Goal: Share content

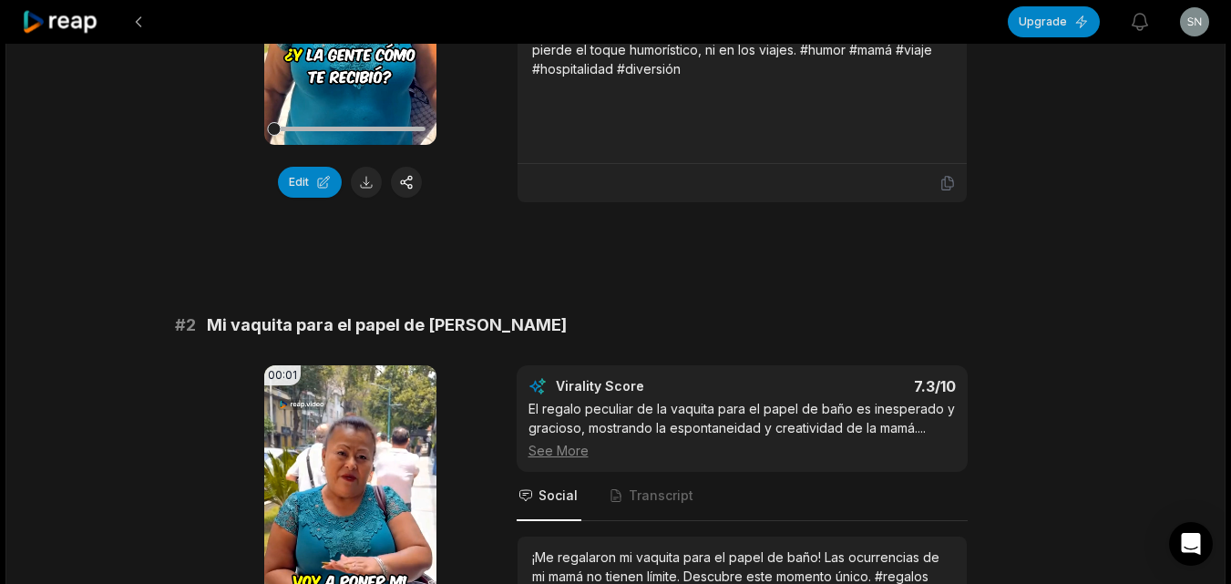
scroll to position [456, 0]
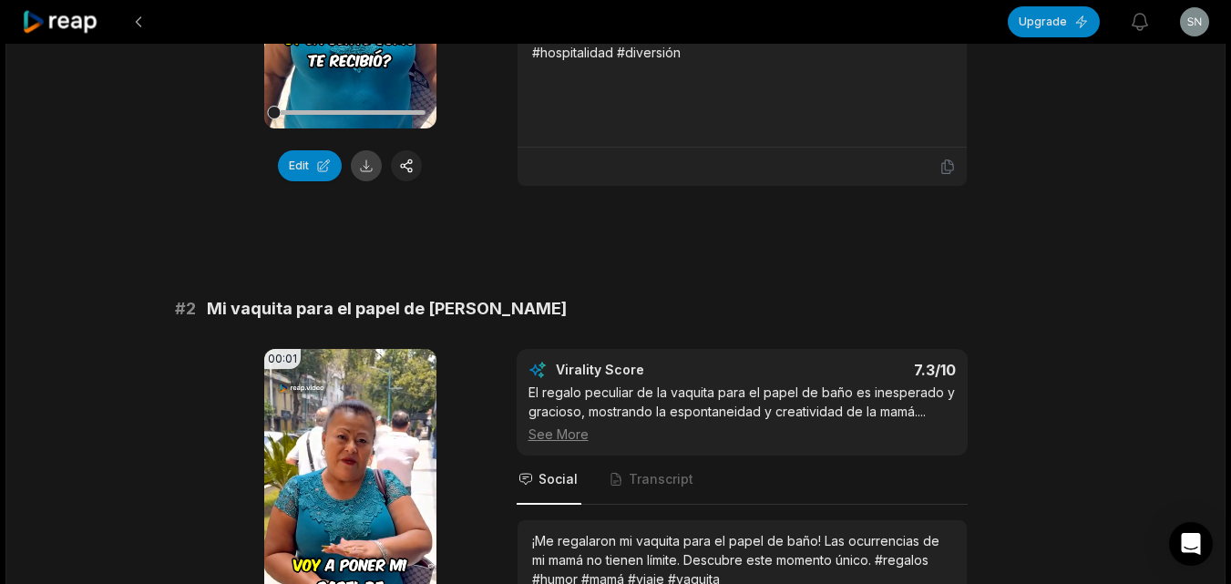
click at [366, 167] on button at bounding box center [366, 165] width 31 height 31
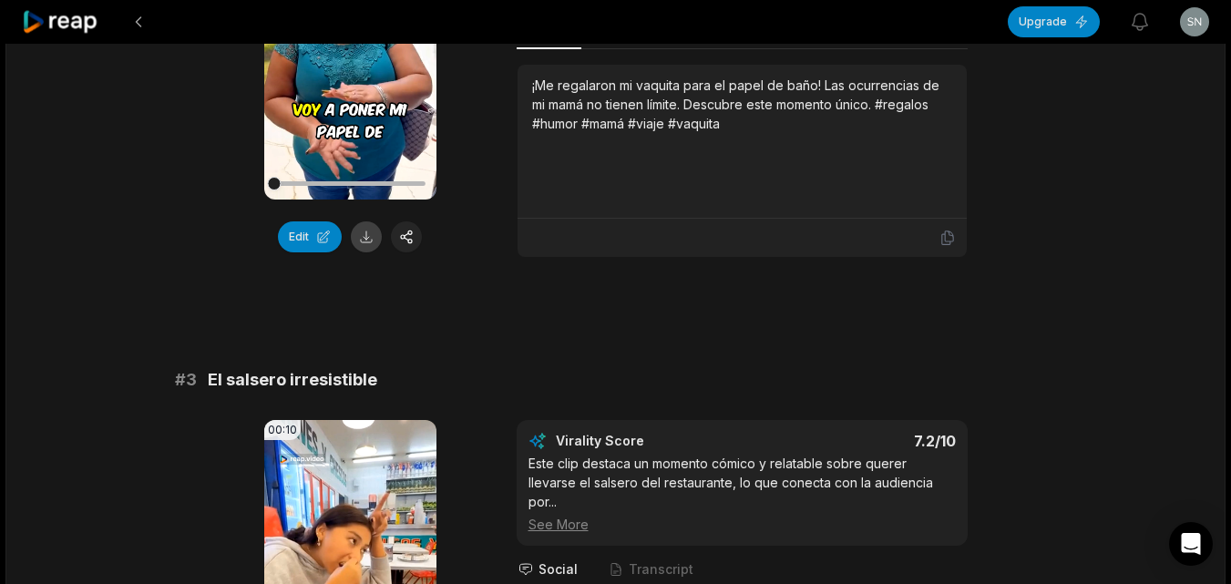
click at [361, 239] on button at bounding box center [366, 236] width 31 height 31
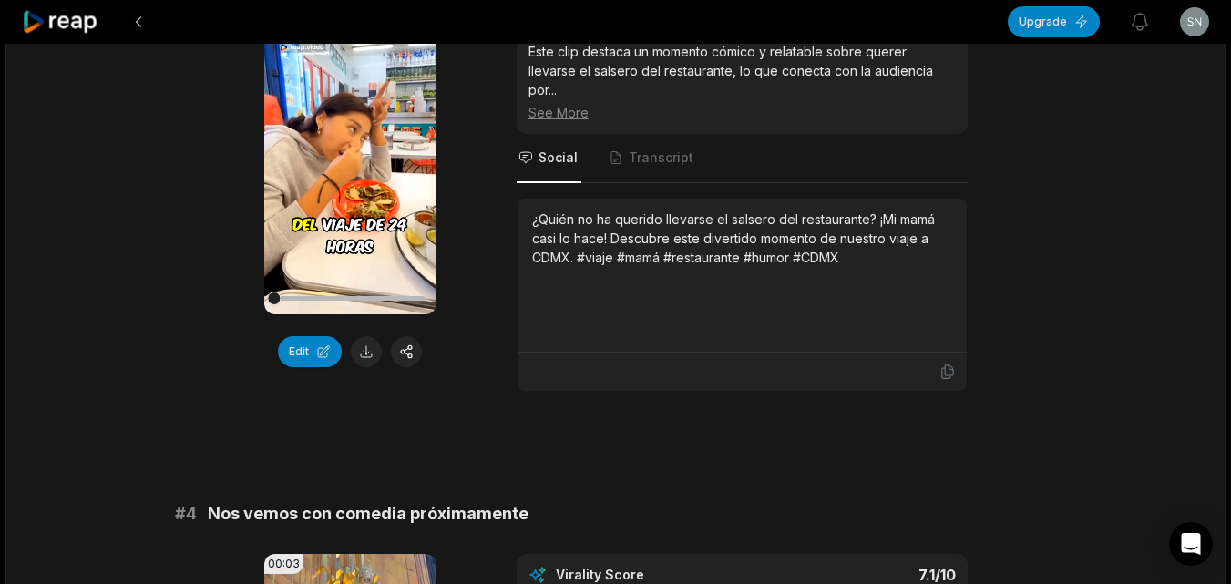
scroll to position [1458, 0]
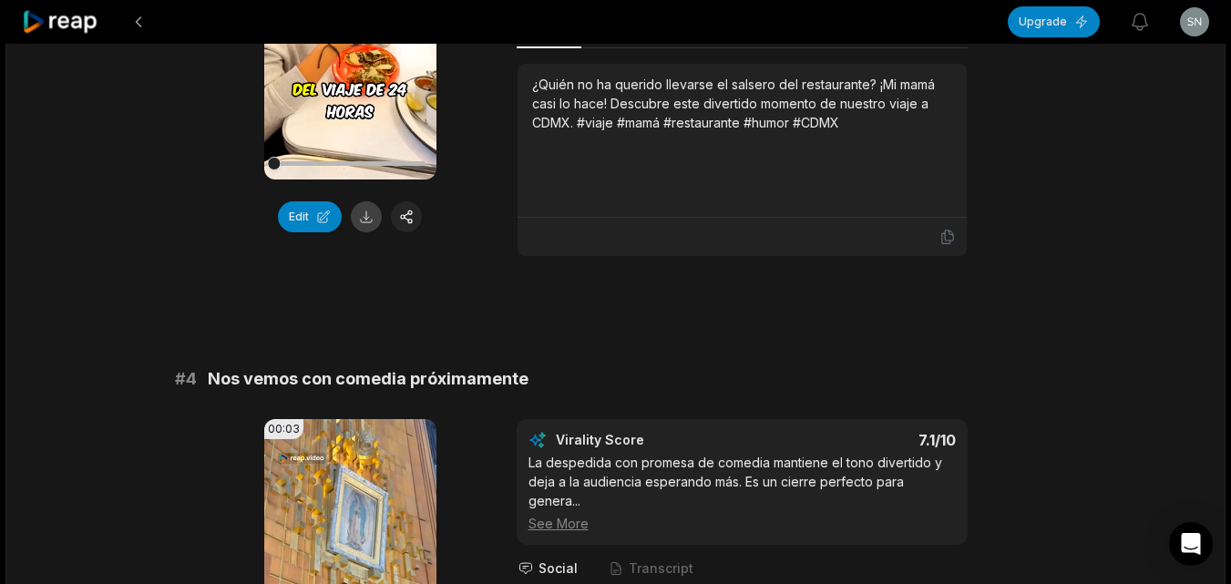
click at [368, 217] on button at bounding box center [366, 216] width 31 height 31
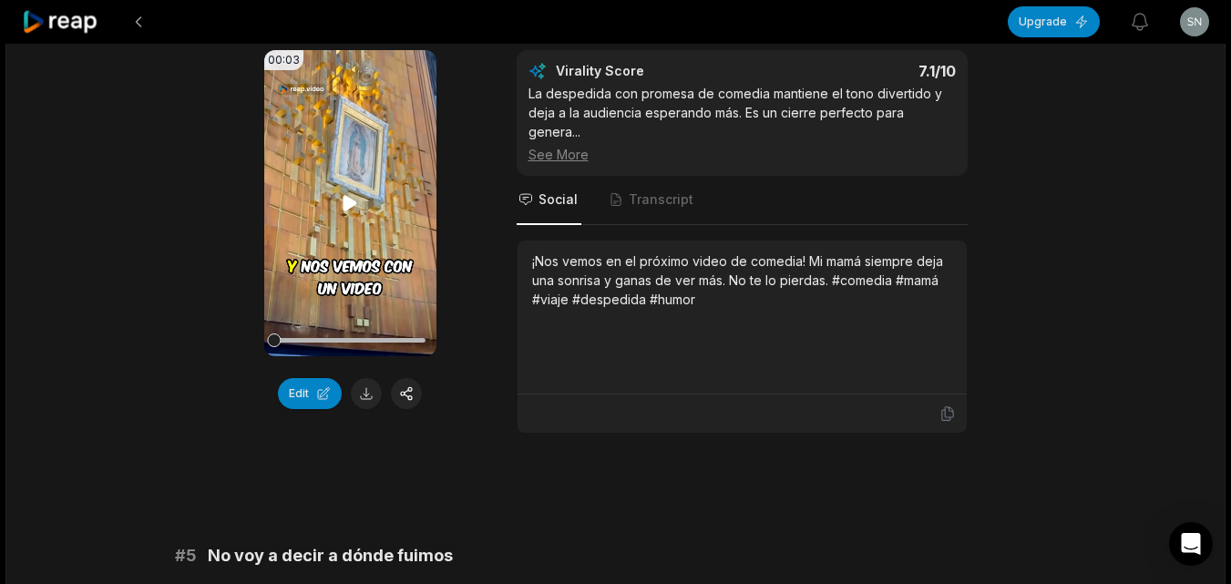
scroll to position [1913, 0]
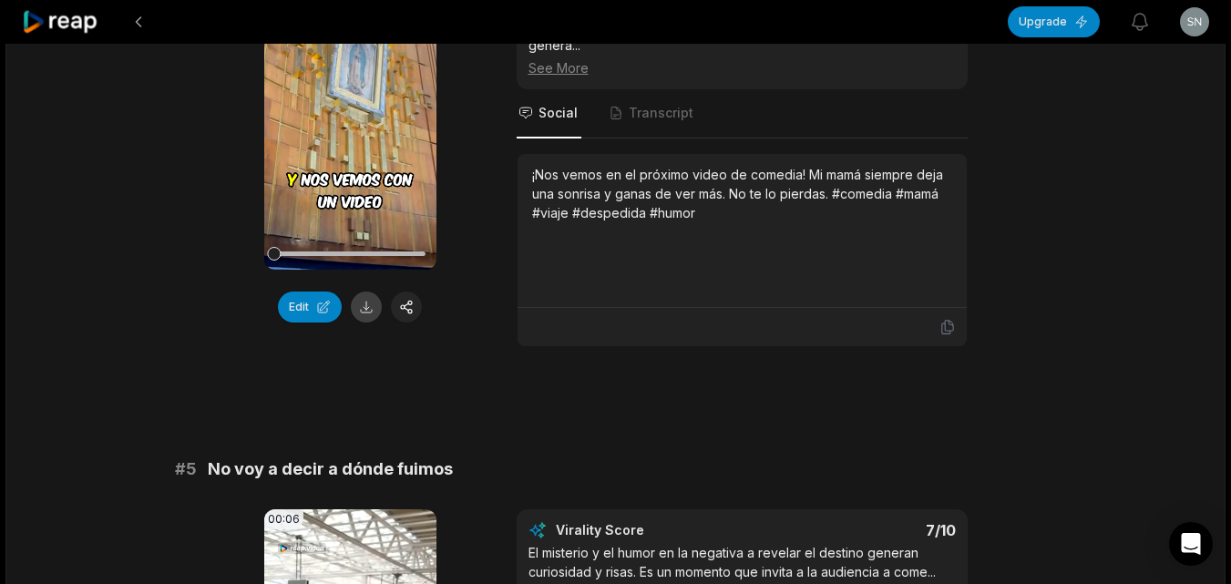
click at [366, 292] on button at bounding box center [366, 307] width 31 height 31
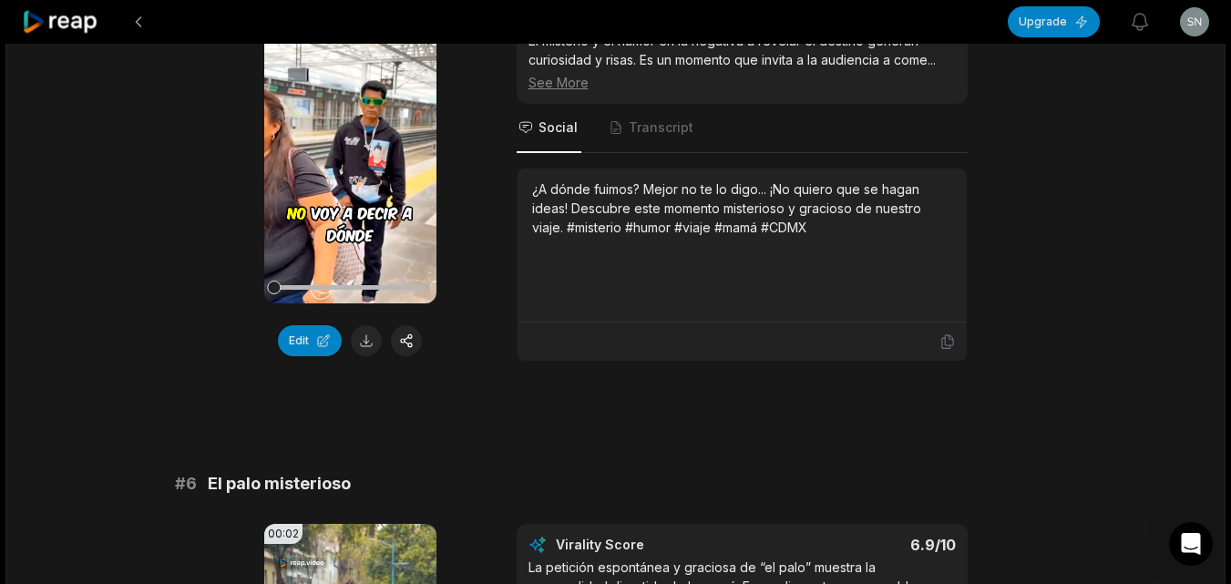
scroll to position [2460, 0]
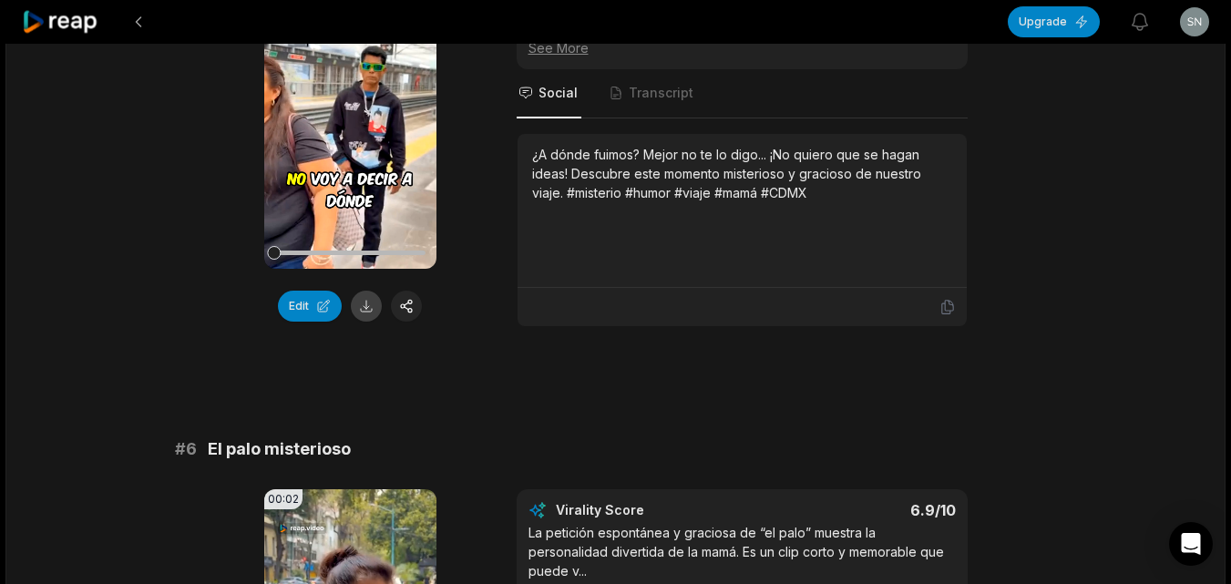
click at [366, 291] on button at bounding box center [366, 306] width 31 height 31
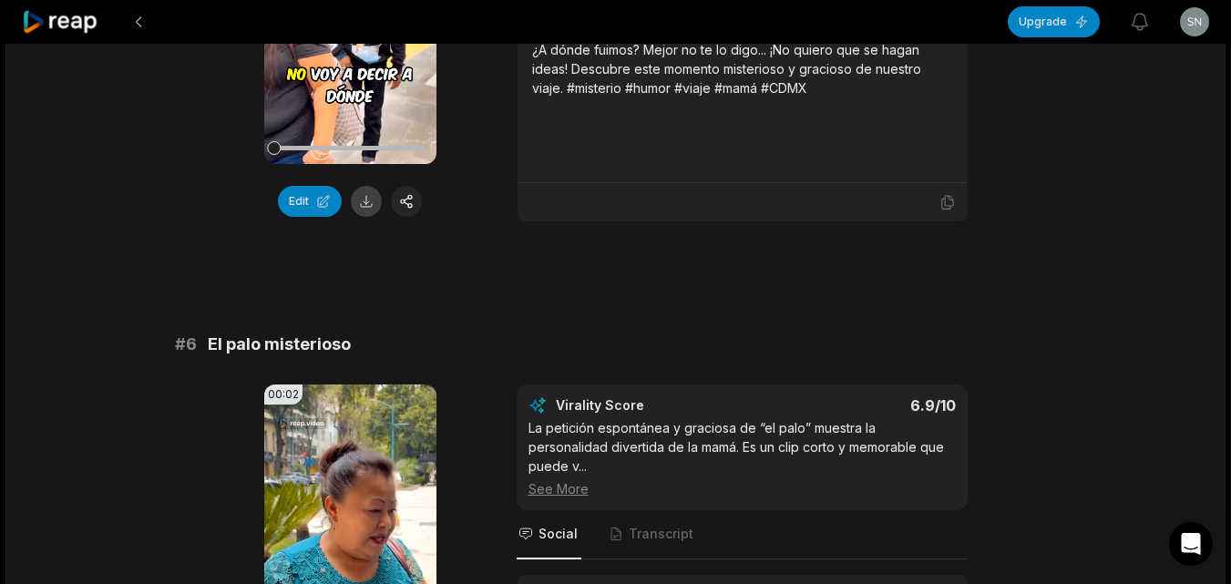
scroll to position [3007, 0]
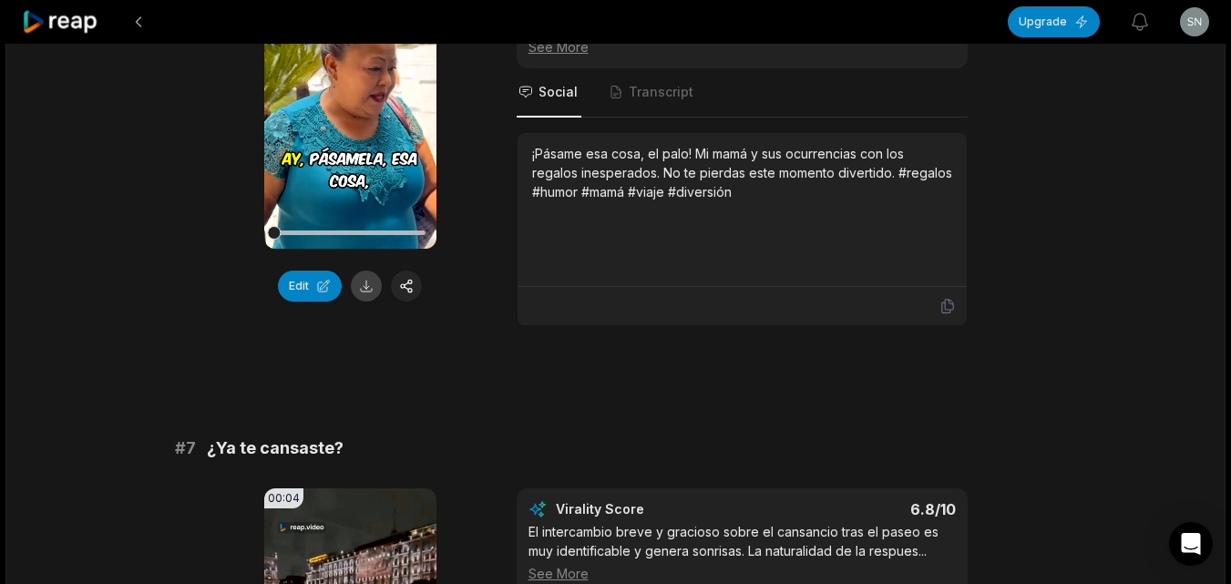
click at [368, 272] on button at bounding box center [366, 286] width 31 height 31
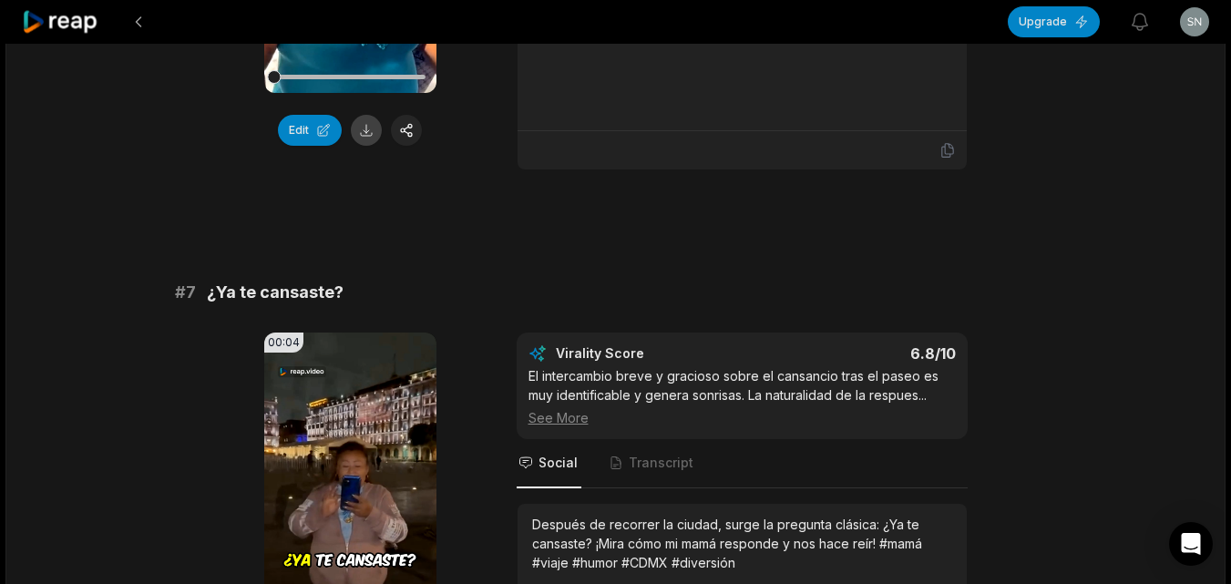
scroll to position [3462, 0]
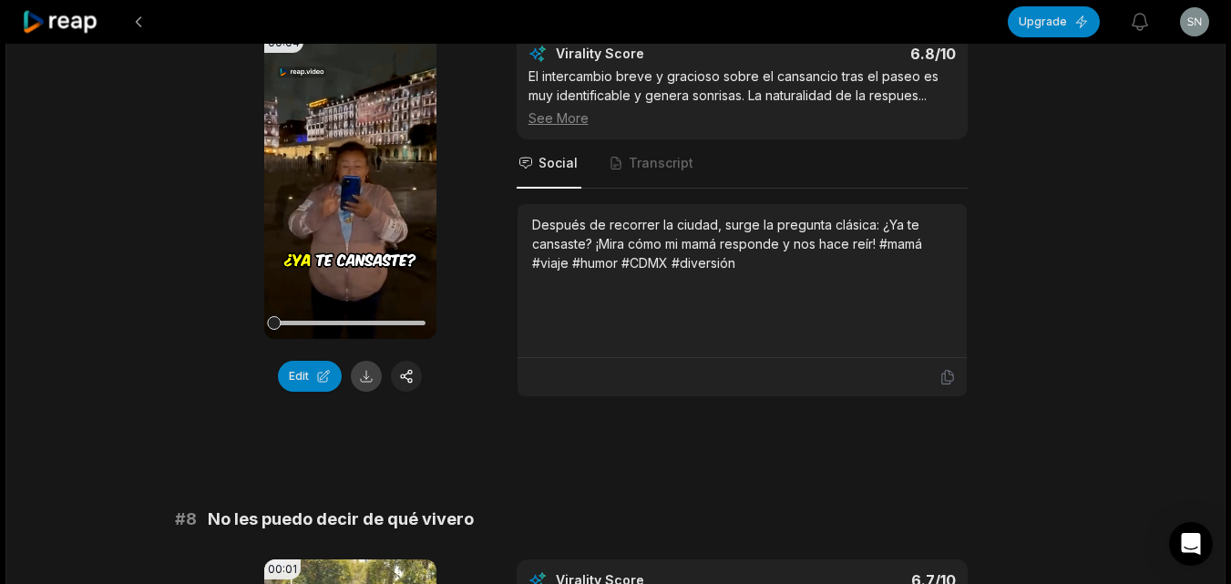
click at [368, 361] on button at bounding box center [366, 376] width 31 height 31
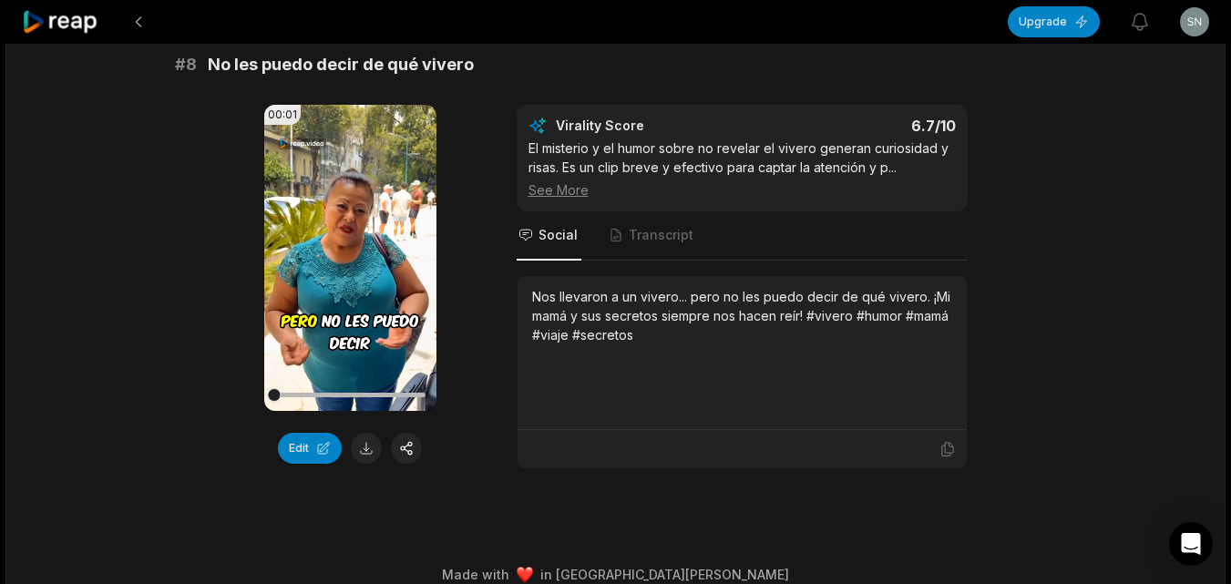
scroll to position [3921, 0]
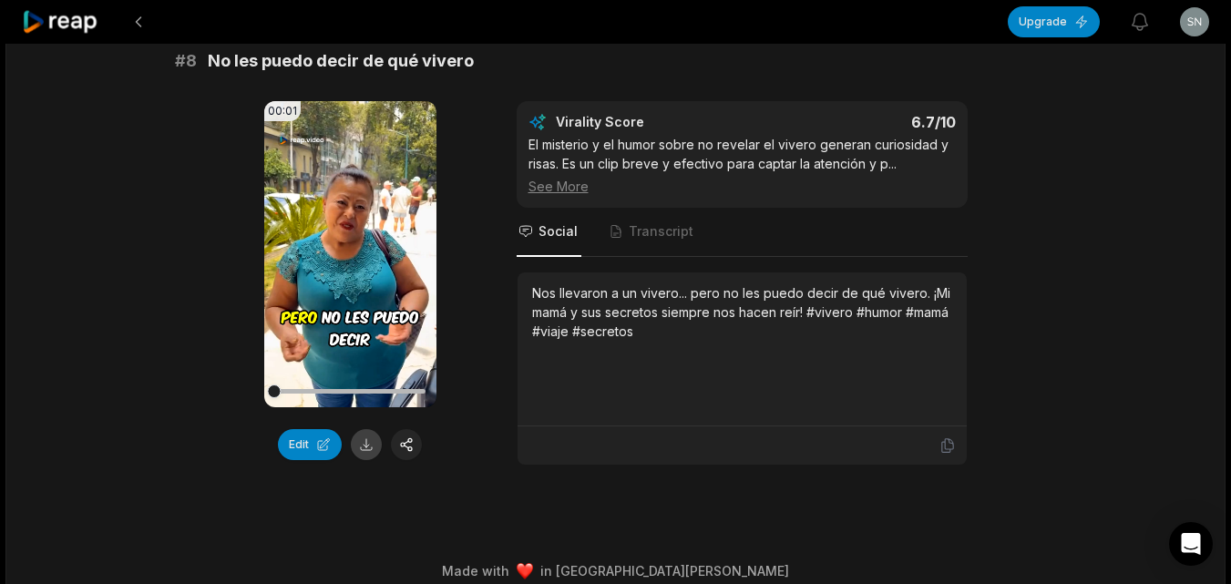
click at [359, 429] on button at bounding box center [366, 444] width 31 height 31
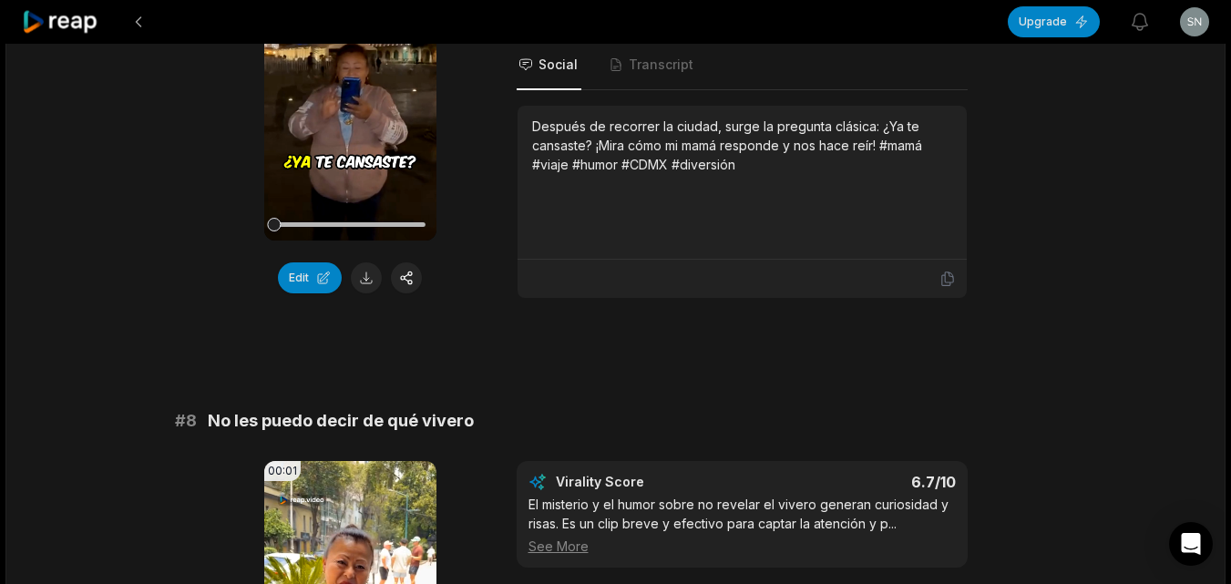
scroll to position [3556, 0]
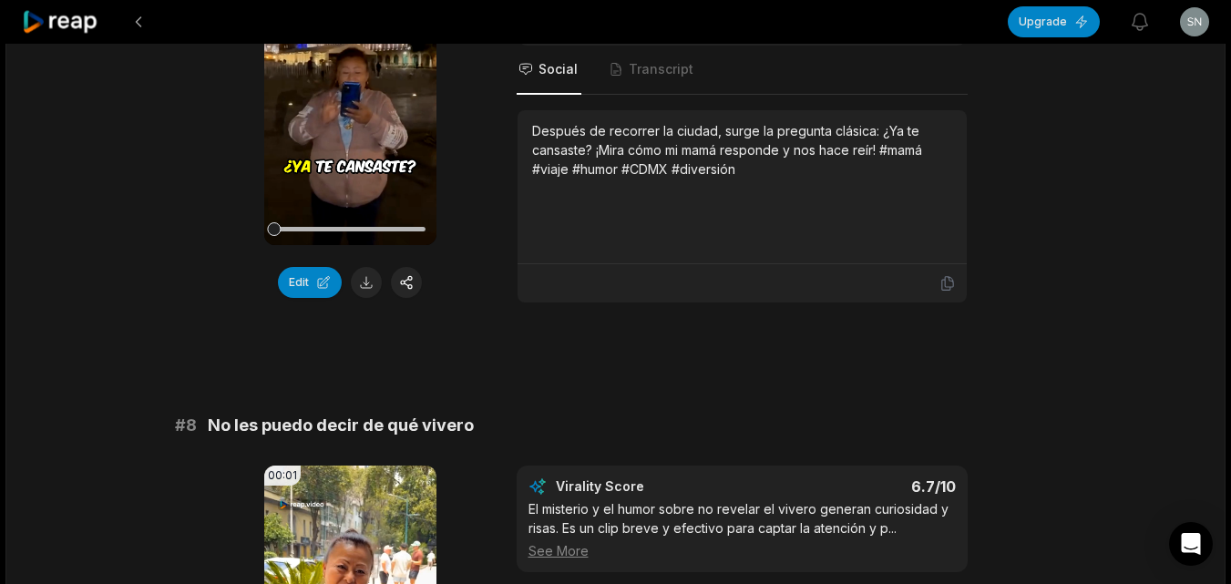
drag, startPoint x: 738, startPoint y: 151, endPoint x: 769, endPoint y: 138, distance: 33.9
click at [765, 138] on div "Después de recorrer la ciudad, surge la pregunta clásica: ¿Ya te cansaste? ¡Mir…" at bounding box center [742, 149] width 420 height 57
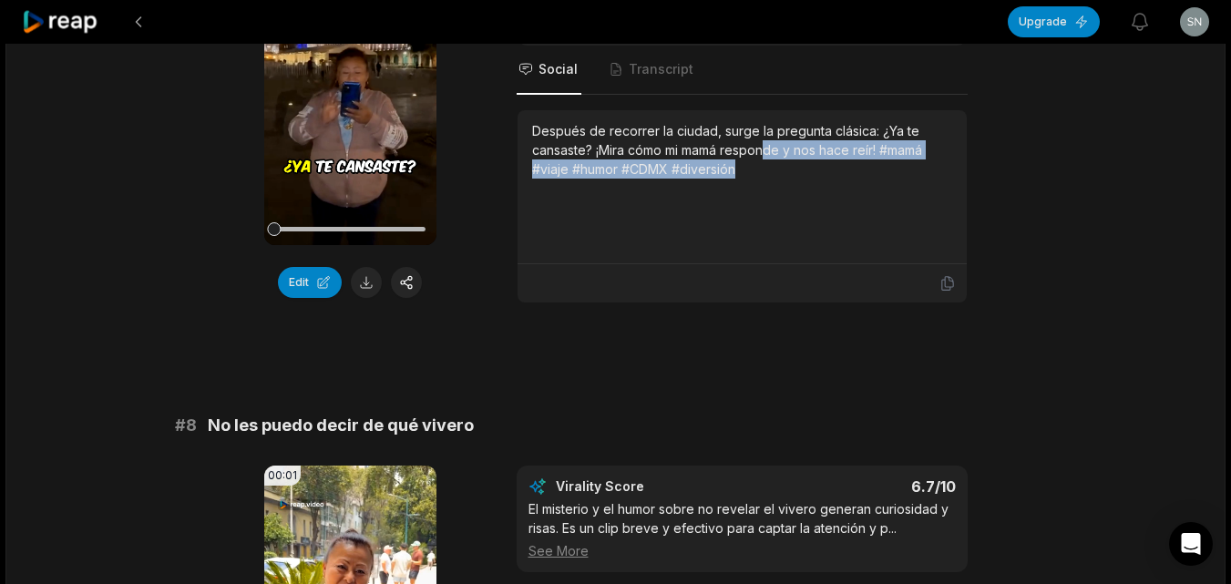
click at [813, 207] on div "Después de recorrer la ciudad, surge la pregunta clásica: ¿Ya te cansaste? ¡Mir…" at bounding box center [742, 186] width 420 height 131
drag, startPoint x: 737, startPoint y: 153, endPoint x: 884, endPoint y: 134, distance: 147.9
click at [884, 134] on div "Después de recorrer la ciudad, surge la pregunta clásica: ¿Ya te cansaste? ¡Mir…" at bounding box center [742, 149] width 420 height 57
copy div "#mamá #viaje #humor #CDMX #diversión"
